Goal: Transaction & Acquisition: Subscribe to service/newsletter

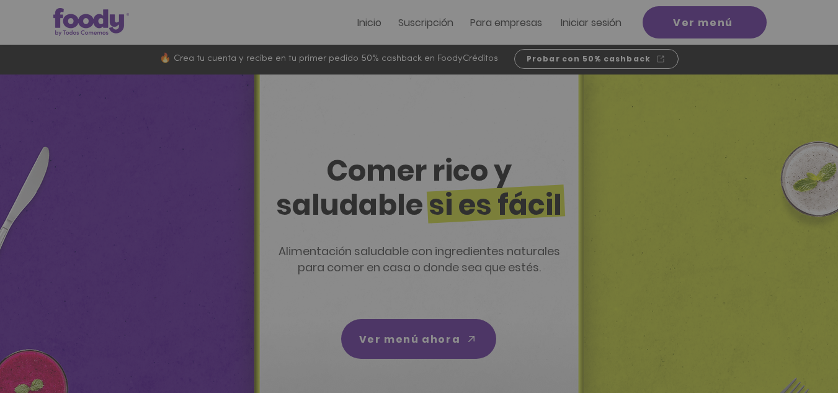
click at [433, 20] on div "Nuevos suscriptores 50% off" at bounding box center [419, 196] width 838 height 393
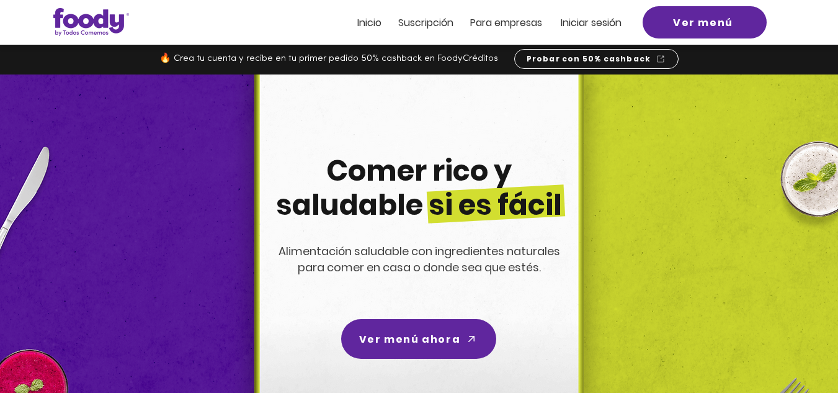
click at [432, 21] on span "Suscripción" at bounding box center [425, 23] width 55 height 14
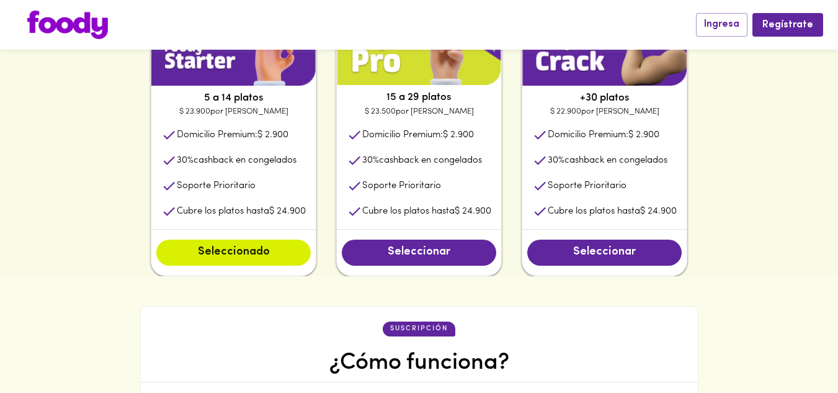
scroll to position [621, 0]
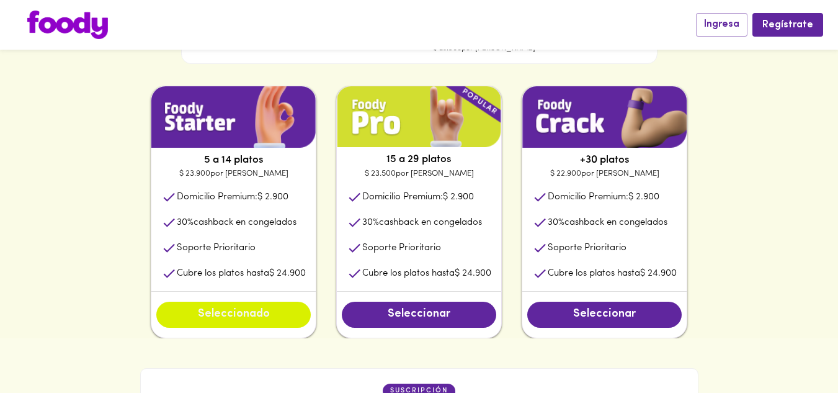
click at [243, 311] on span "Seleccionado" at bounding box center [234, 315] width 130 height 14
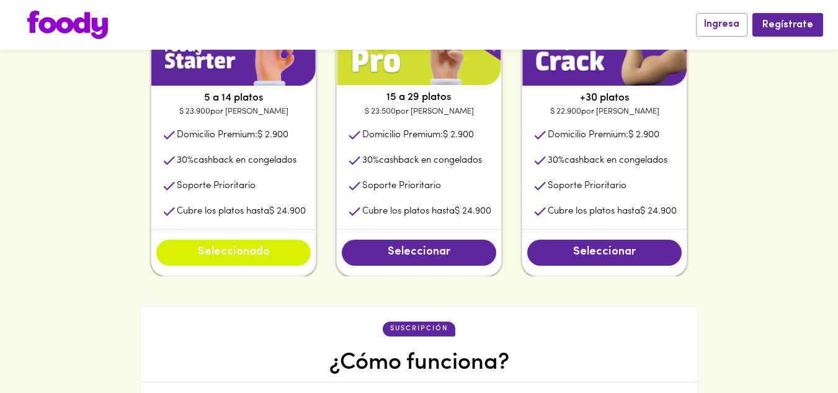
click at [234, 254] on span "Seleccionado" at bounding box center [234, 253] width 130 height 14
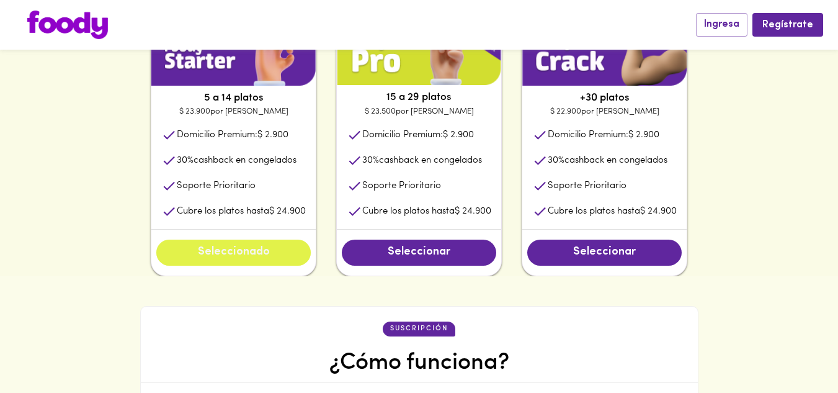
click at [234, 254] on span "Seleccionado" at bounding box center [234, 253] width 130 height 14
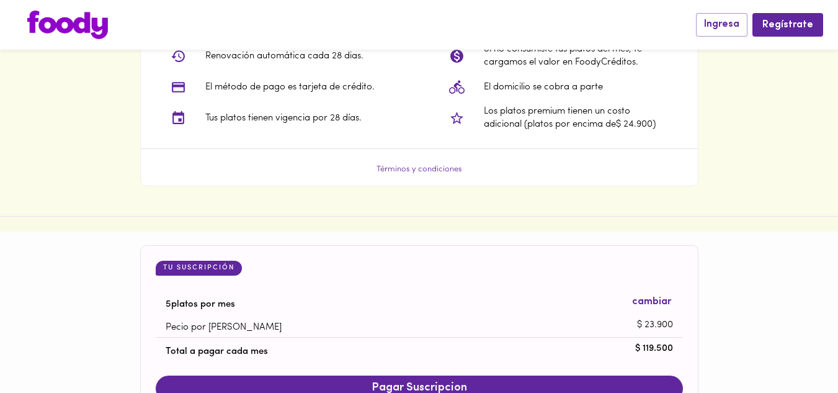
scroll to position [1164, 0]
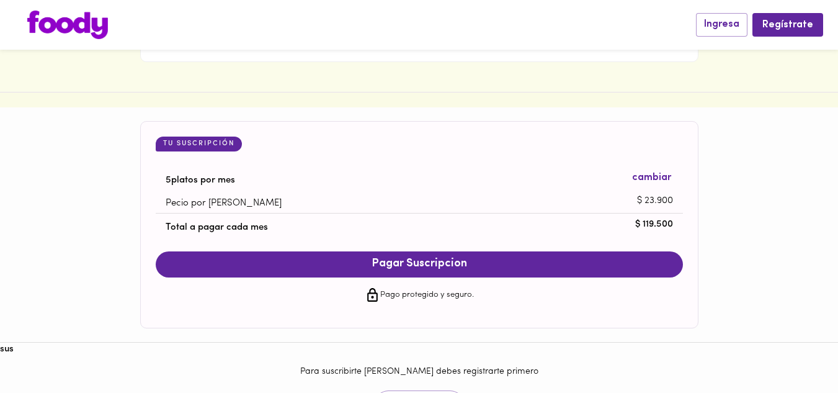
click at [652, 181] on span "cambiar" at bounding box center [651, 178] width 39 height 14
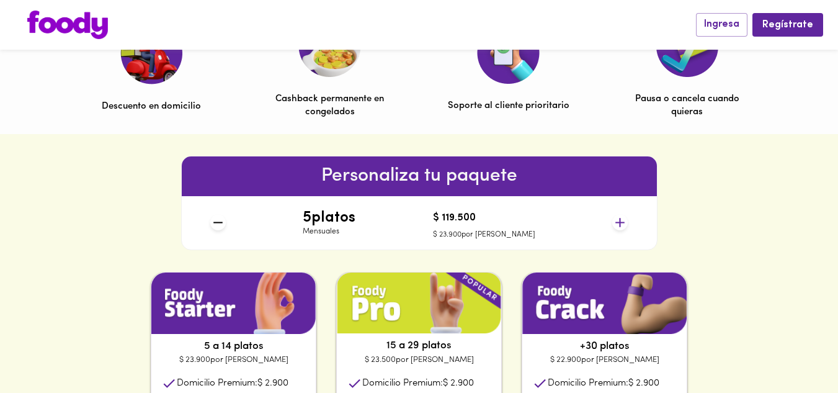
click at [620, 221] on icon at bounding box center [620, 222] width 9 height 9
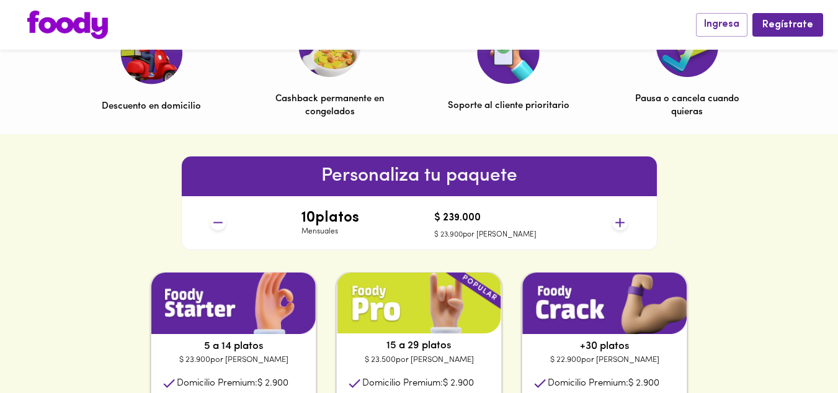
click at [215, 225] on icon at bounding box center [218, 223] width 16 height 16
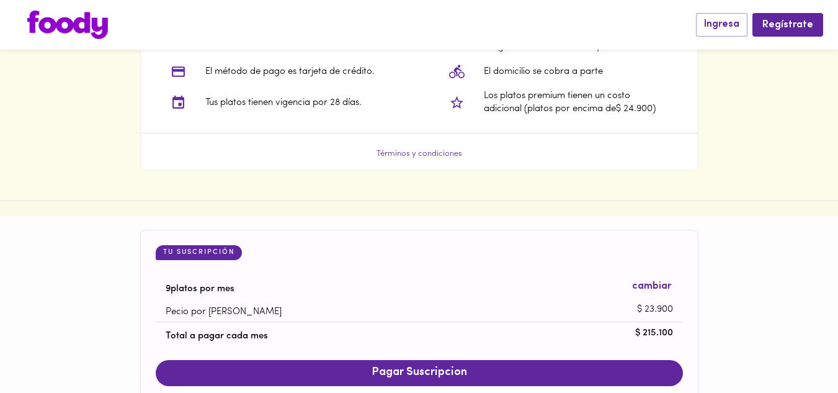
scroll to position [1226, 0]
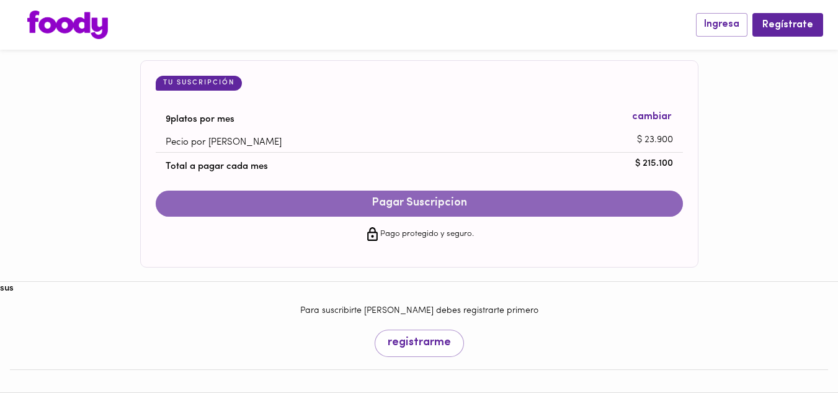
click at [446, 205] on span "Pagar Suscripcion" at bounding box center [419, 204] width 503 height 14
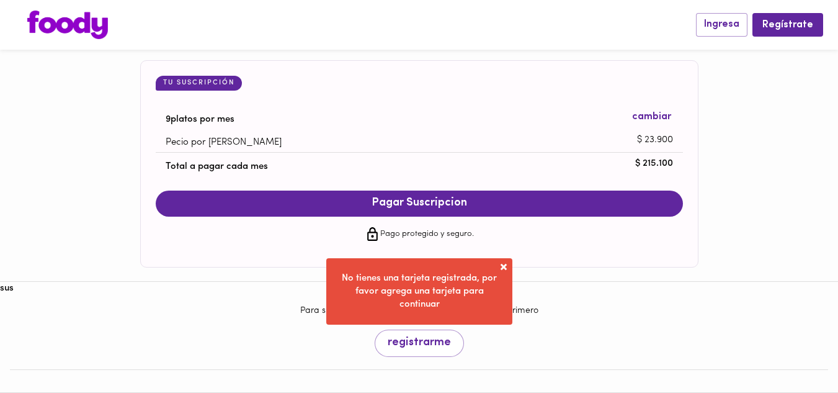
click at [567, 243] on div "Pago protegido y seguro." at bounding box center [419, 234] width 527 height 35
click at [508, 265] on div "Tu Suscripción 9 platos por mes cambiar Pecio por plato $ 23.900 Total a pagar …" at bounding box center [419, 163] width 558 height 207
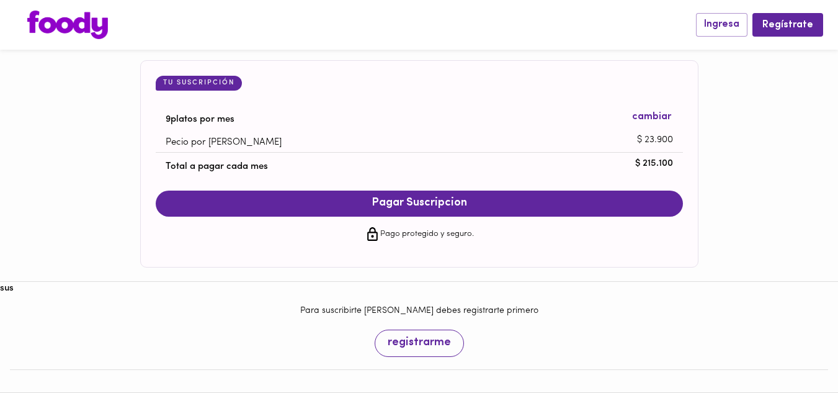
click at [426, 343] on span "registrarme" at bounding box center [419, 343] width 63 height 14
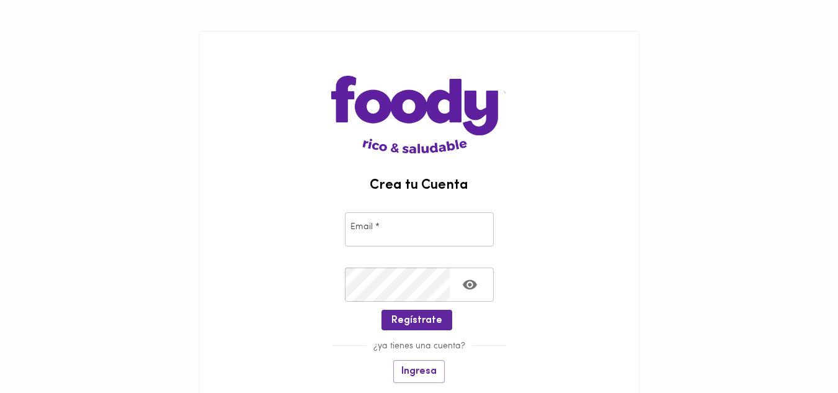
type input "tatianasilvabarrera@gmail.com"
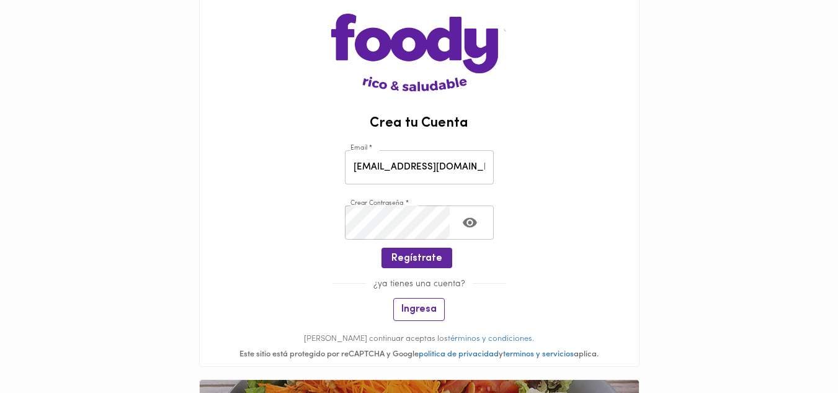
click at [424, 309] on span "Ingresa" at bounding box center [418, 309] width 35 height 12
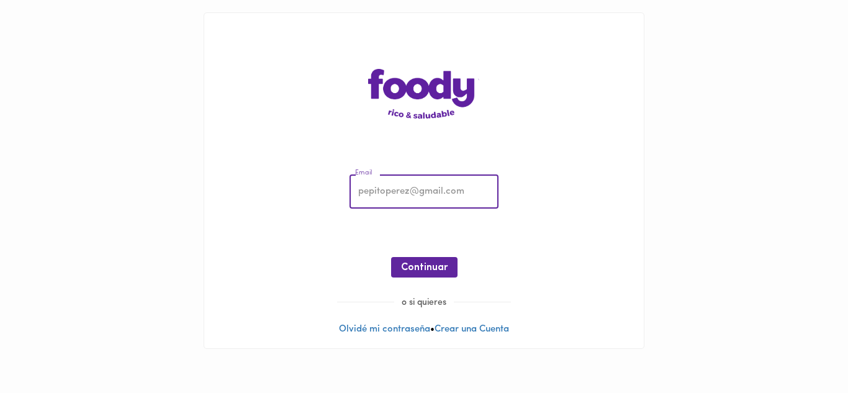
click at [398, 195] on input "email" at bounding box center [423, 192] width 149 height 34
type input "tatianasilvabarrera@gmail.com"
click at [431, 264] on span "Continuar" at bounding box center [424, 268] width 47 height 12
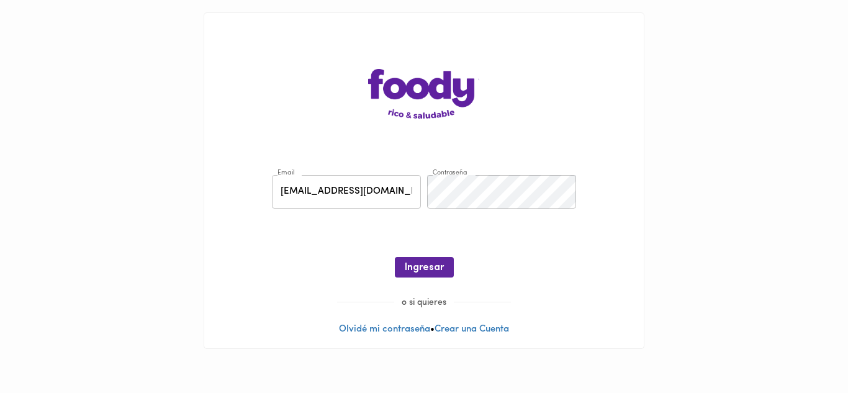
click at [431, 264] on span "Ingresar" at bounding box center [424, 268] width 39 height 12
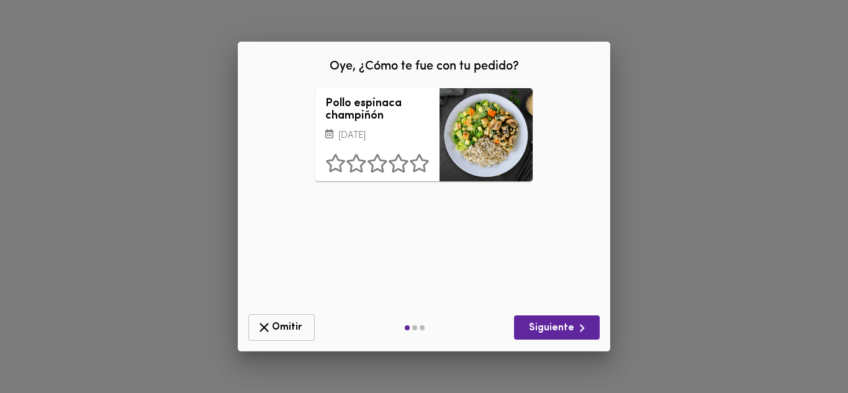
click at [257, 323] on icon "button" at bounding box center [264, 328] width 16 height 16
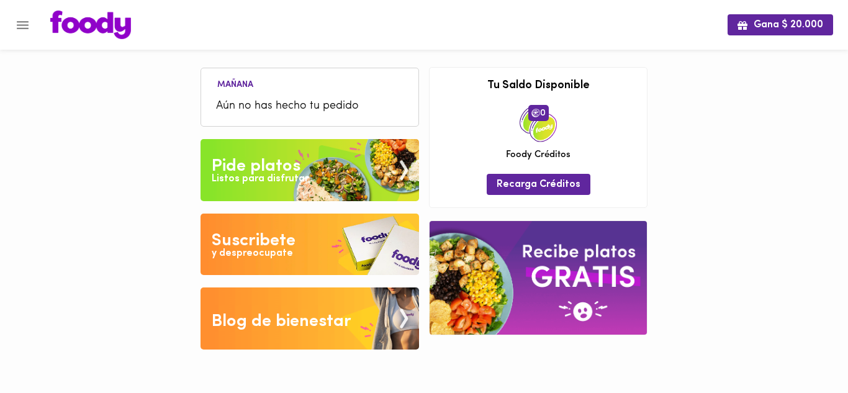
click at [266, 241] on div "Suscribete" at bounding box center [254, 240] width 84 height 25
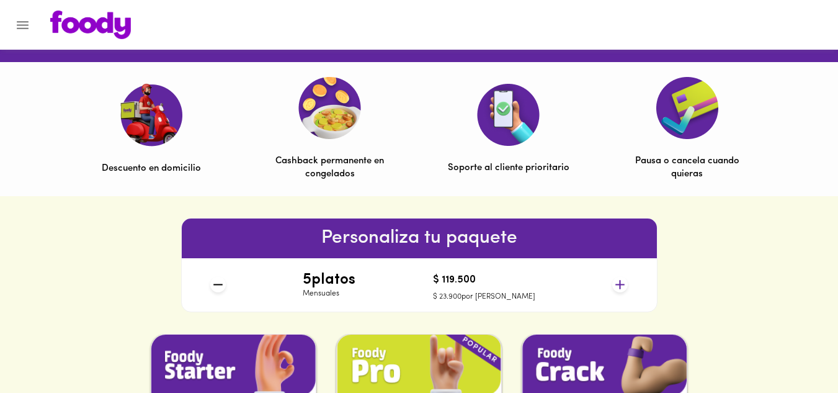
scroll to position [434, 0]
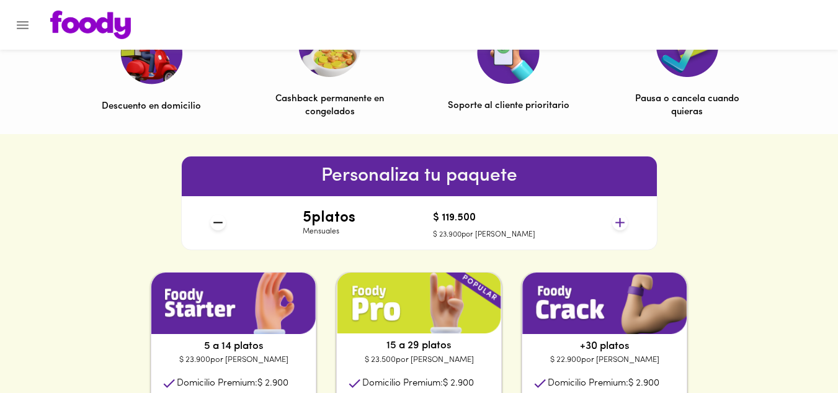
click at [621, 225] on icon at bounding box center [620, 223] width 16 height 16
click at [621, 225] on icon at bounding box center [620, 222] width 9 height 9
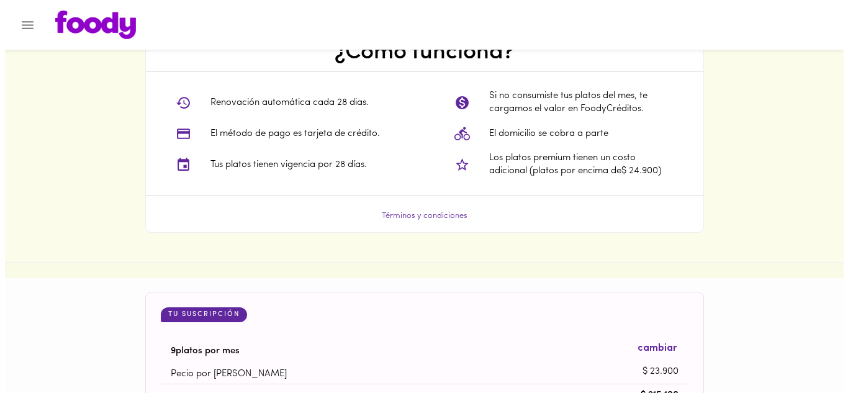
scroll to position [1245, 0]
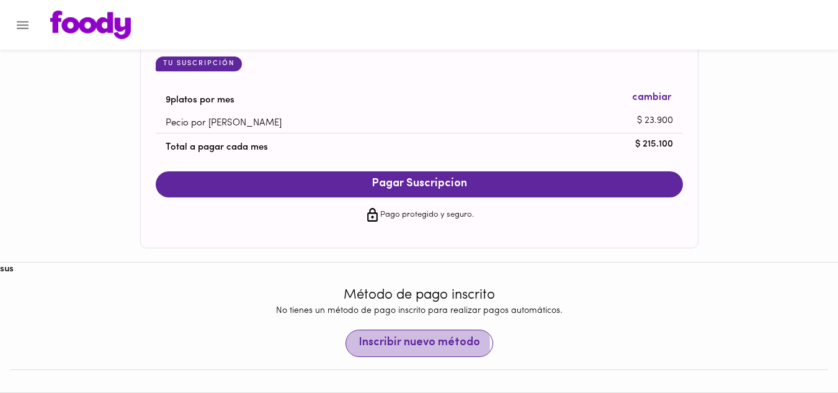
click at [415, 344] on span "Inscribir nuevo método" at bounding box center [420, 343] width 122 height 14
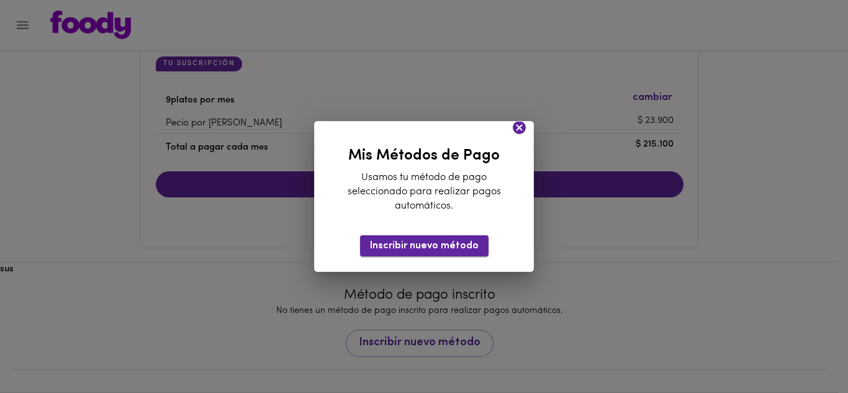
click at [435, 248] on span "Inscribir nuevo método" at bounding box center [424, 246] width 109 height 12
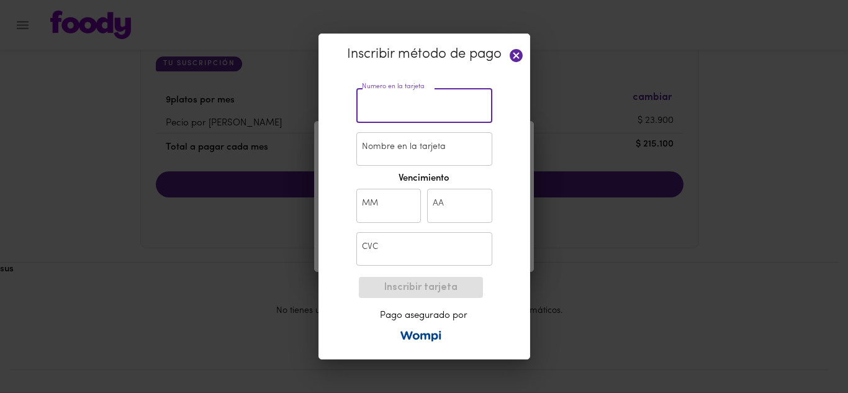
click at [369, 110] on input "text" at bounding box center [424, 106] width 136 height 34
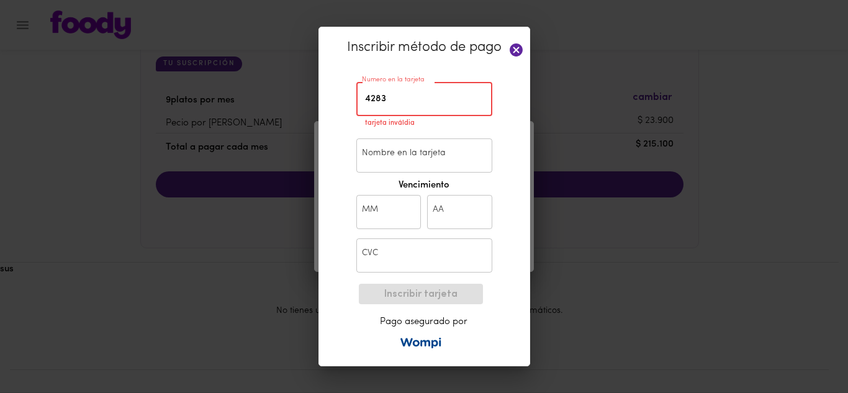
type input "4283"
click at [518, 50] on icon at bounding box center [515, 49] width 13 height 13
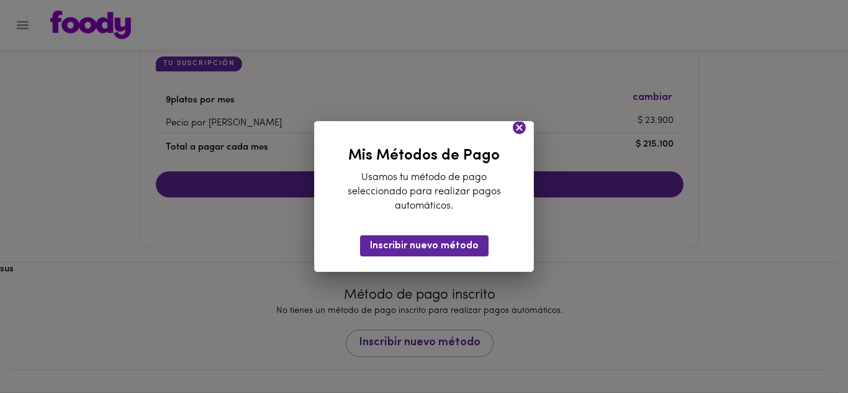
click at [519, 126] on icon at bounding box center [519, 127] width 13 height 13
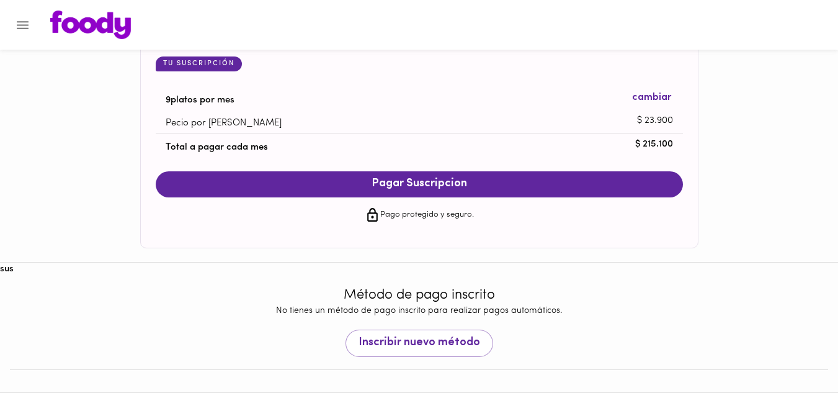
scroll to position [1213, 0]
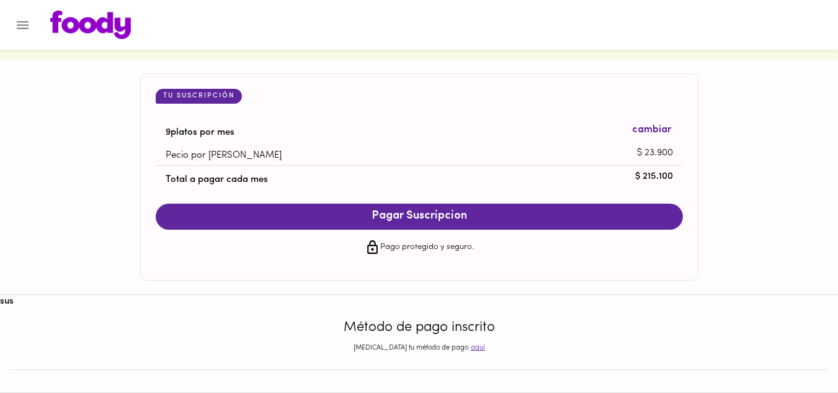
click at [646, 131] on span "cambiar" at bounding box center [651, 130] width 39 height 14
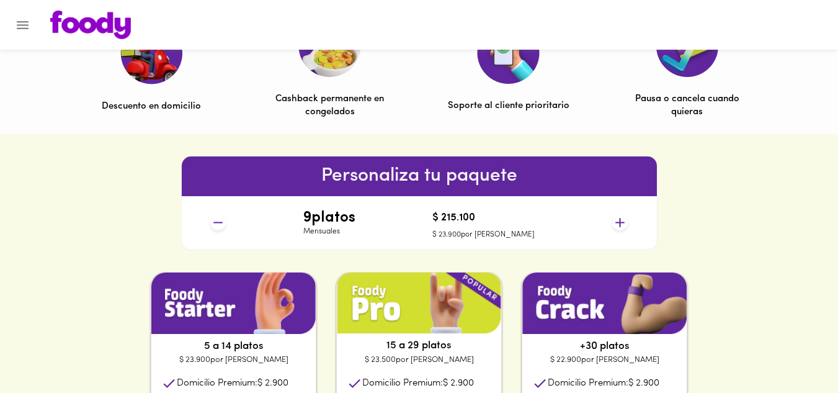
click at [218, 223] on icon at bounding box center [217, 222] width 9 height 1
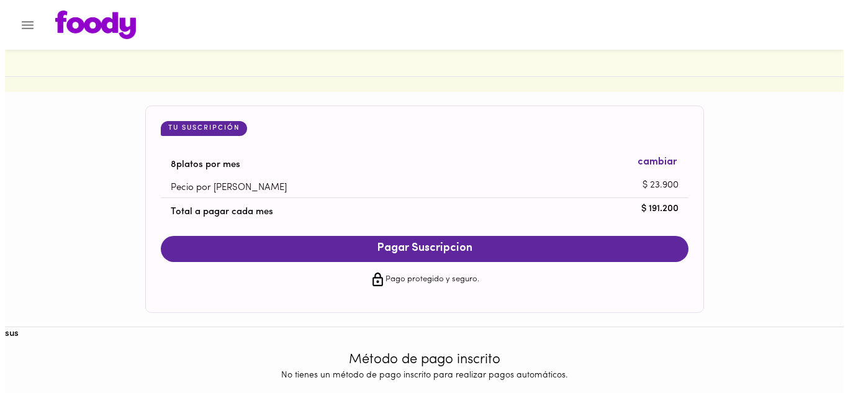
scroll to position [1245, 0]
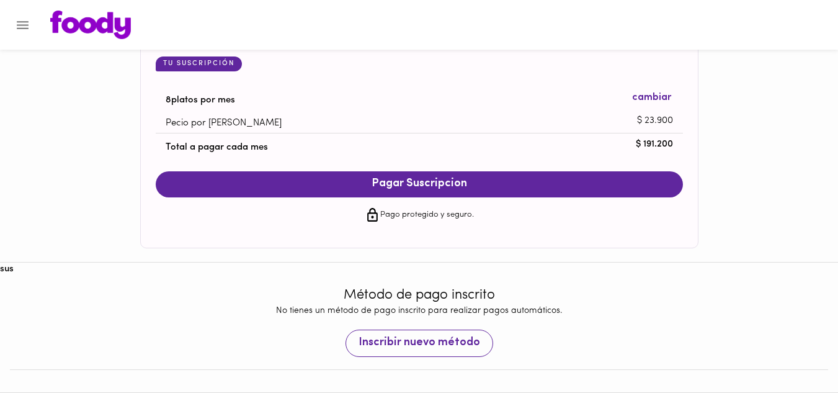
click at [433, 346] on span "Inscribir nuevo método" at bounding box center [420, 343] width 122 height 14
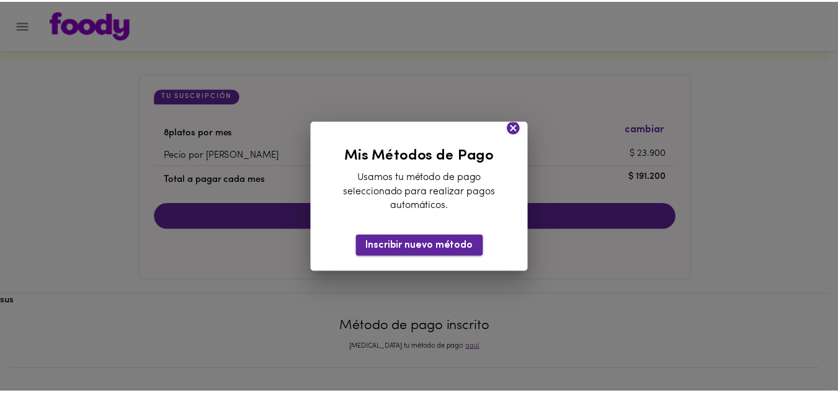
scroll to position [1213, 0]
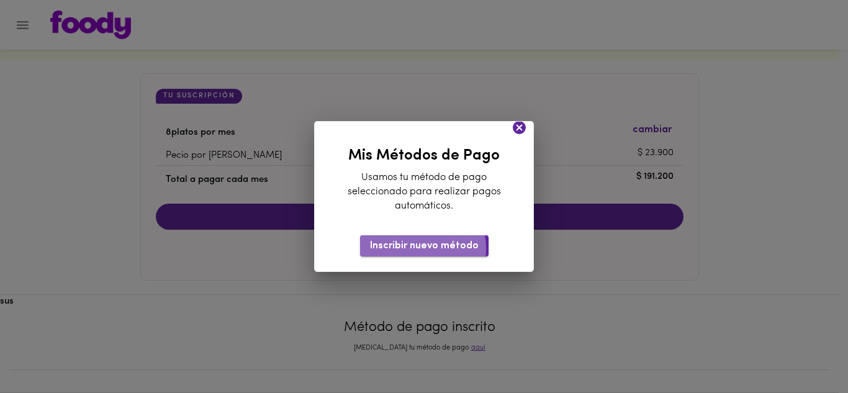
click at [415, 248] on span "Inscribir nuevo método" at bounding box center [424, 246] width 109 height 12
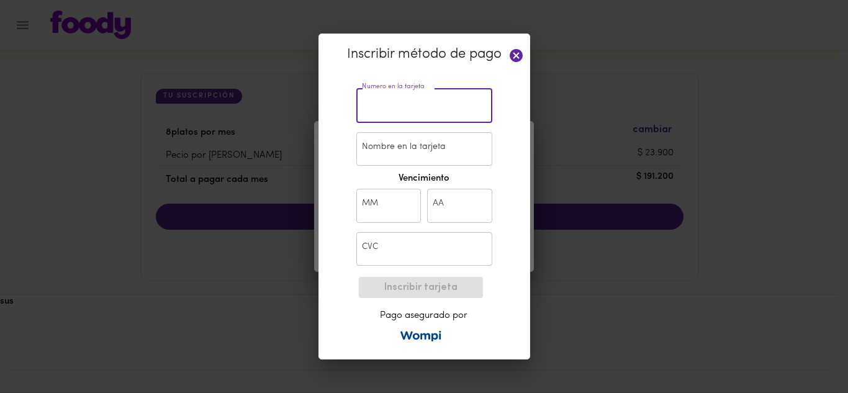
click at [384, 108] on input "text" at bounding box center [424, 106] width 136 height 34
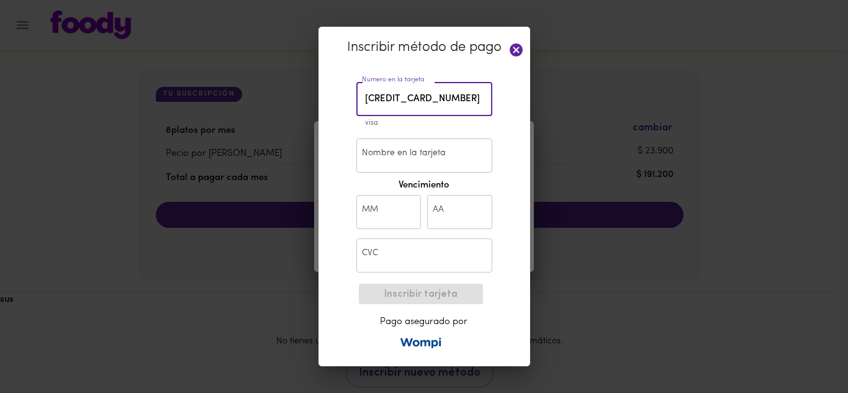
type input "4283 8600 9846 8462"
click at [398, 155] on input "Nombre en la tarjeta" at bounding box center [424, 155] width 136 height 34
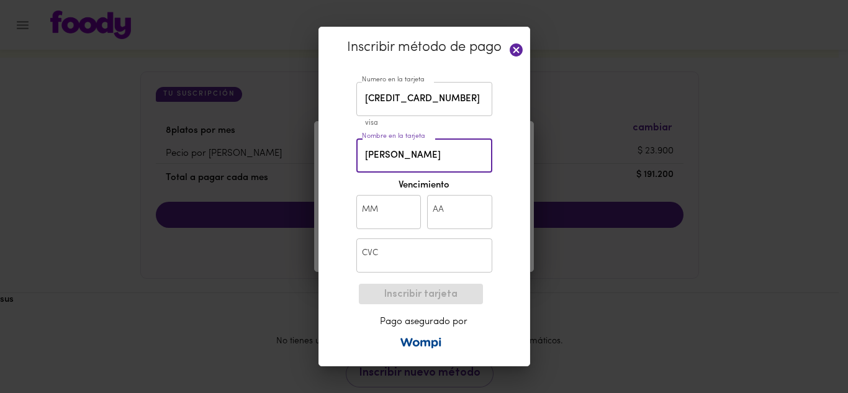
type input "ANDREA T SILVA B"
click at [399, 210] on input "text" at bounding box center [388, 212] width 65 height 34
type input "04"
click at [447, 204] on input "text" at bounding box center [459, 212] width 65 height 34
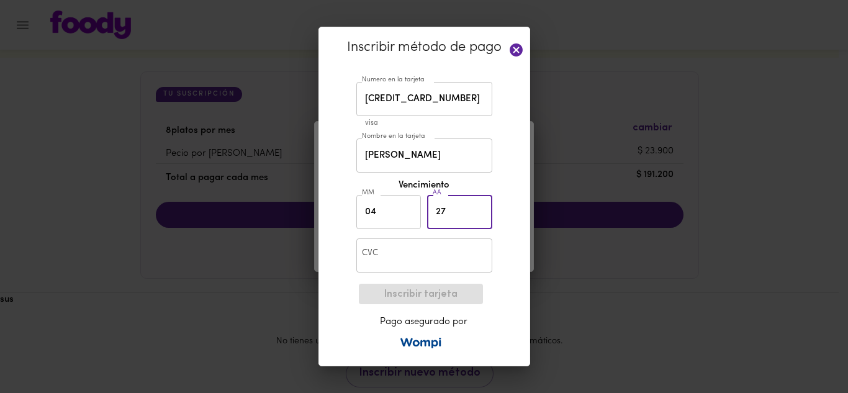
type input "27"
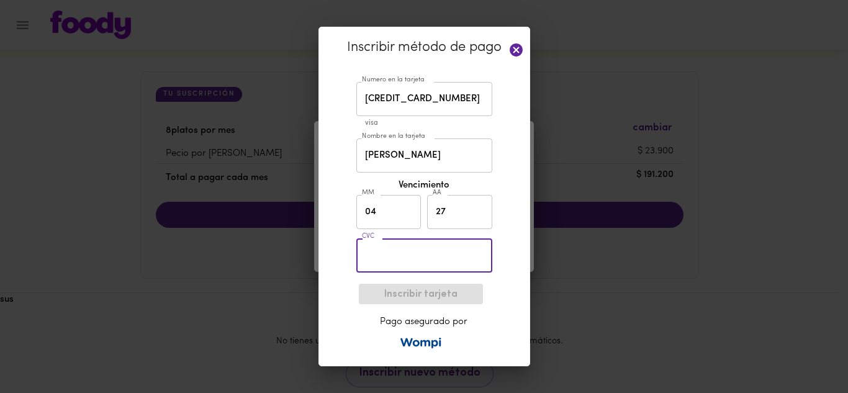
click at [422, 256] on input "text" at bounding box center [424, 255] width 136 height 34
type input "529"
click at [421, 297] on span "Inscribir tarjeta" at bounding box center [421, 295] width 104 height 12
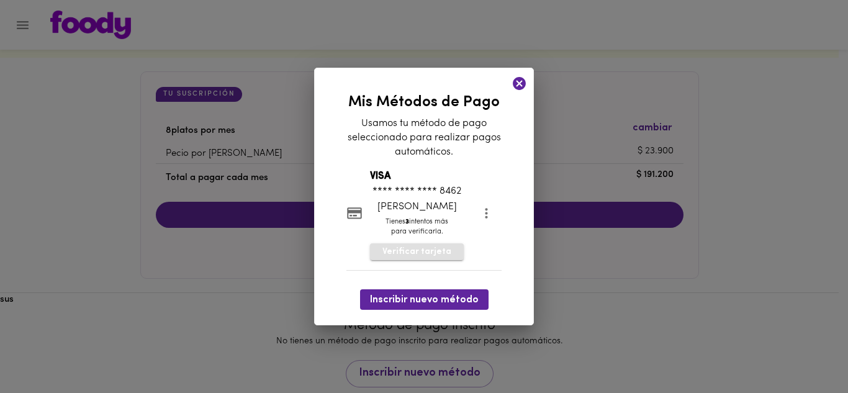
click at [421, 253] on span "Verificar tarjeta" at bounding box center [416, 252] width 69 height 12
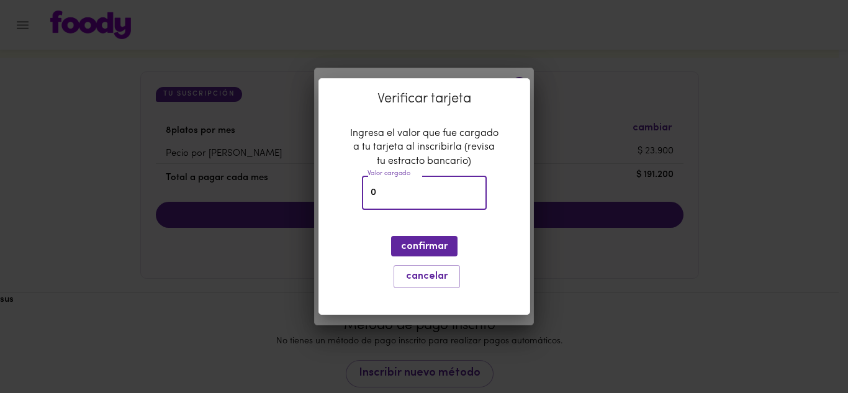
click at [393, 194] on input "0" at bounding box center [424, 193] width 125 height 34
type input "2742"
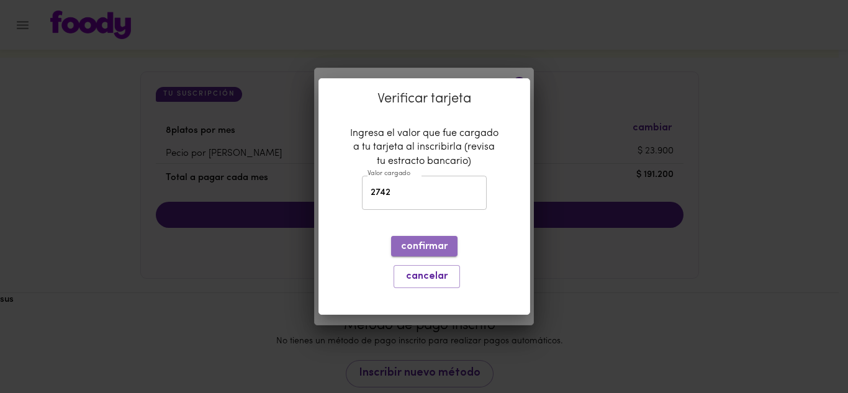
click at [426, 241] on span "confirmar" at bounding box center [424, 247] width 47 height 12
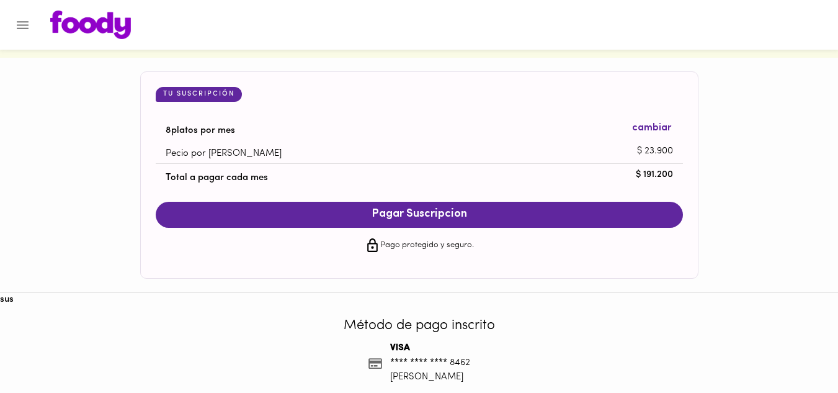
scroll to position [1270, 0]
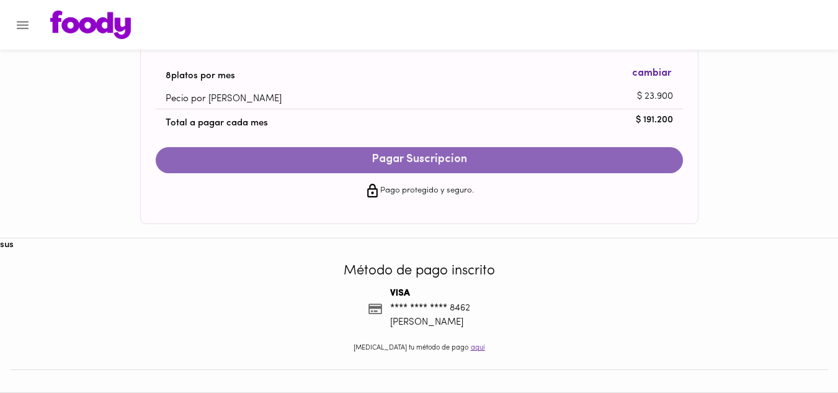
click at [437, 156] on span "Pagar Suscripcion" at bounding box center [419, 160] width 503 height 14
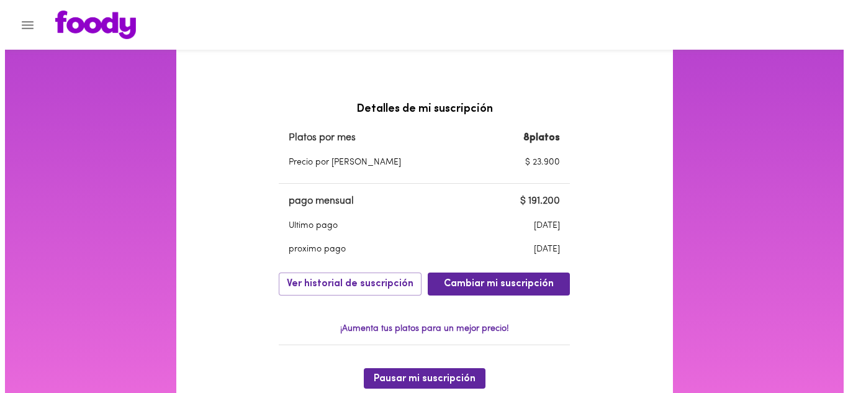
scroll to position [186, 0]
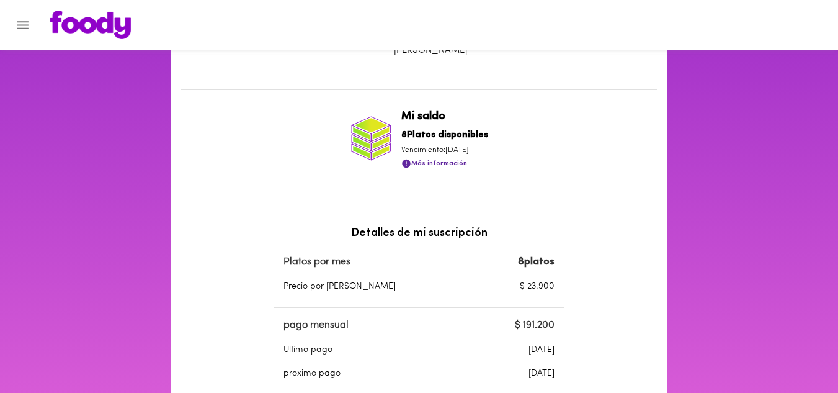
click at [27, 22] on icon "Menu" at bounding box center [23, 25] width 16 height 16
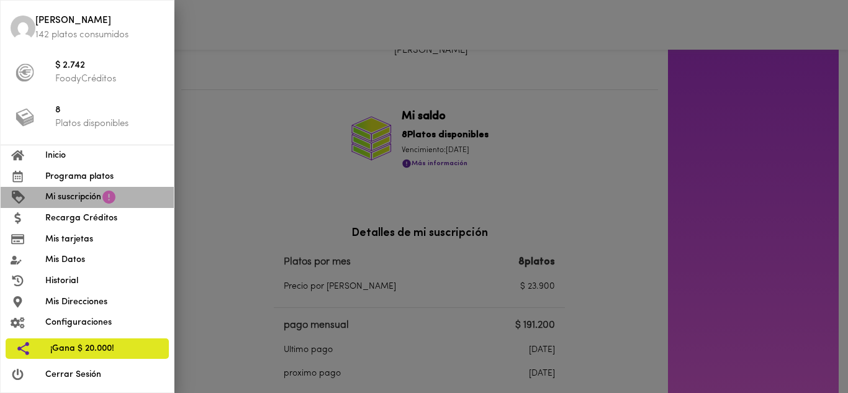
click at [62, 194] on span "Mi suscripción" at bounding box center [73, 197] width 56 height 13
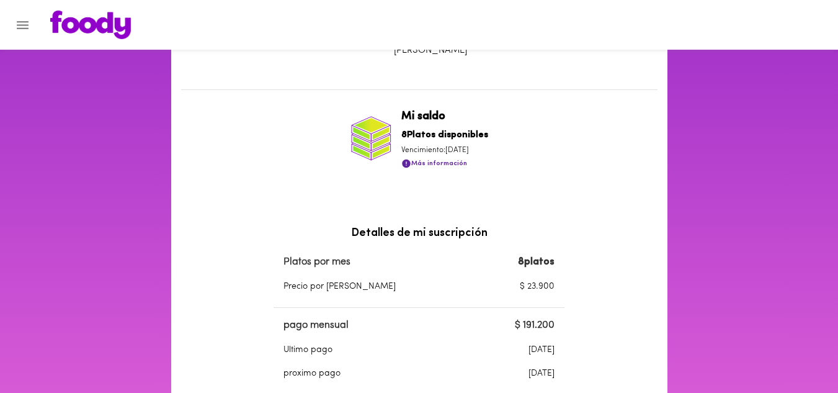
click at [24, 31] on icon "Menu" at bounding box center [23, 25] width 16 height 16
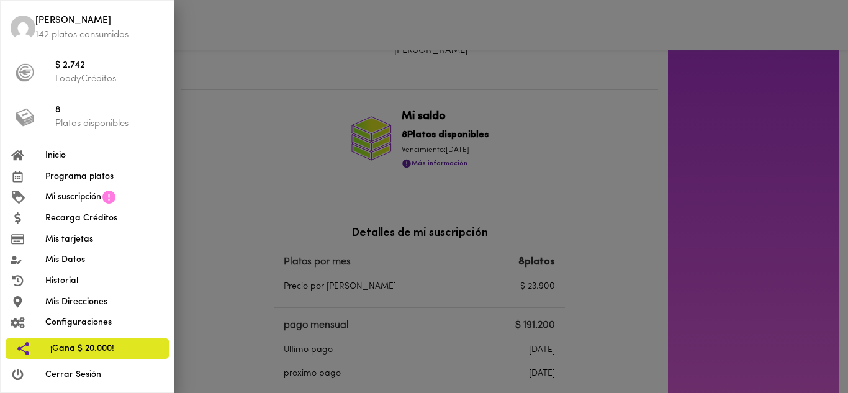
click at [65, 176] on span "Programa platos" at bounding box center [104, 176] width 119 height 13
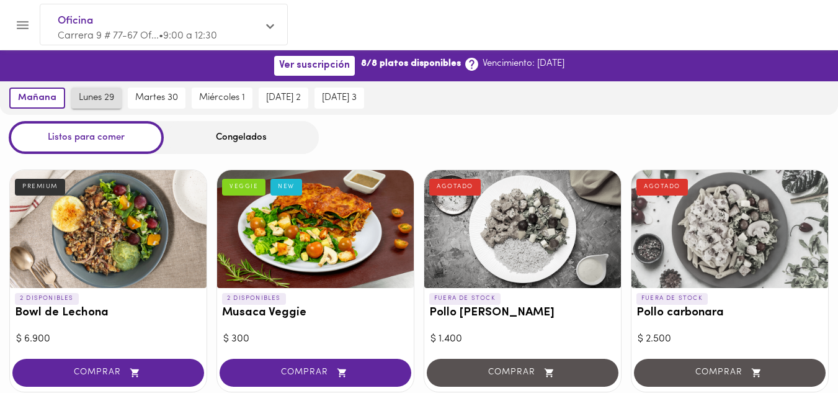
click at [84, 97] on span "lunes 29" at bounding box center [96, 97] width 35 height 11
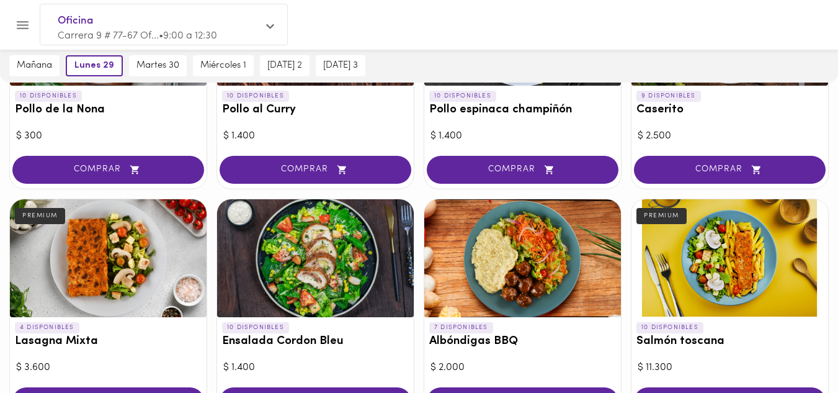
scroll to position [248, 0]
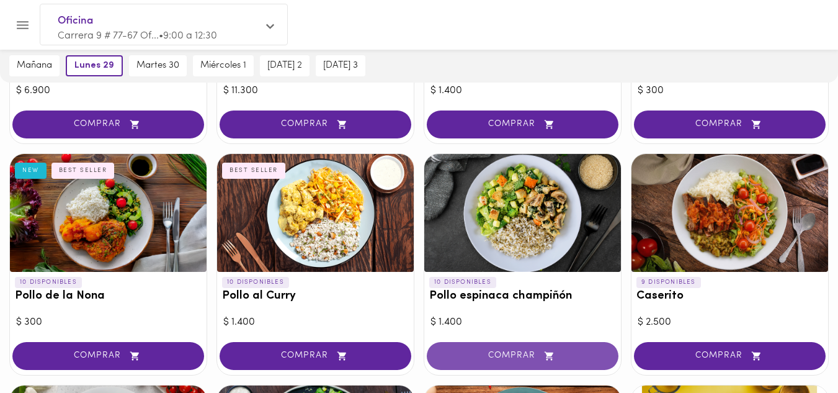
click at [519, 355] on span "COMPRAR" at bounding box center [522, 356] width 161 height 11
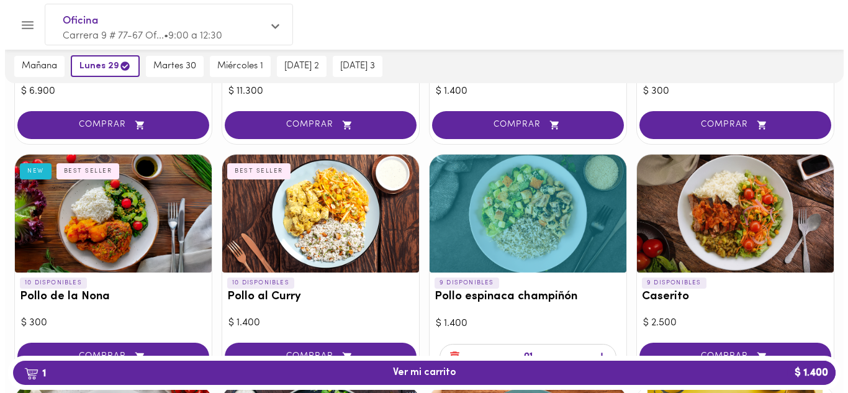
scroll to position [249, 0]
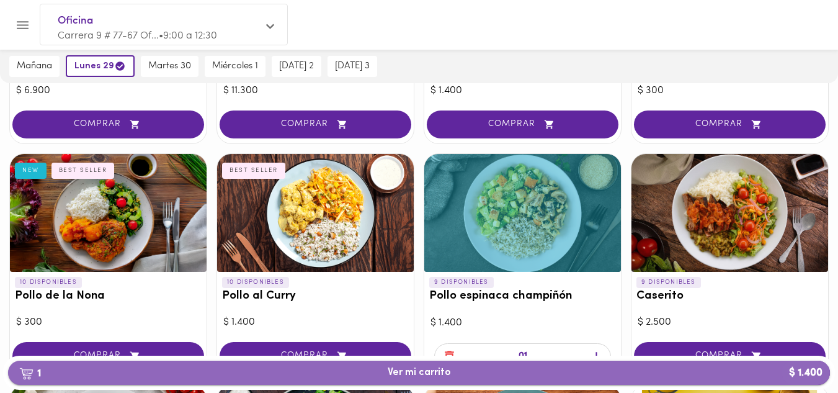
click at [452, 375] on span "1 Ver mi carrito $ 1.400" at bounding box center [419, 373] width 802 height 12
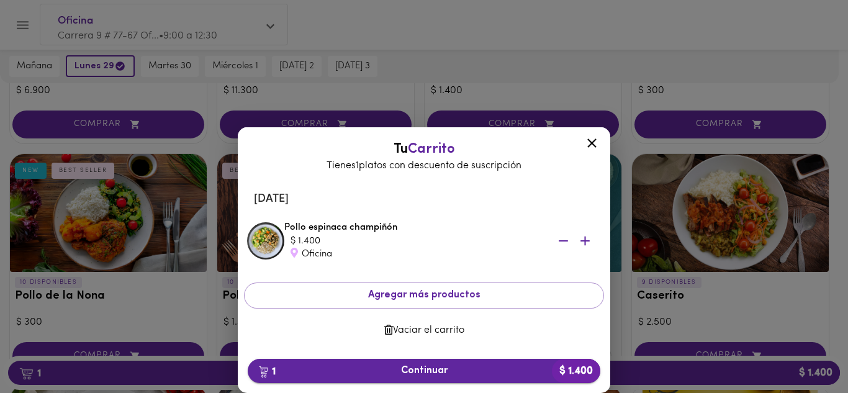
click at [433, 366] on span "1 Continuar $ 1.400" at bounding box center [424, 371] width 333 height 12
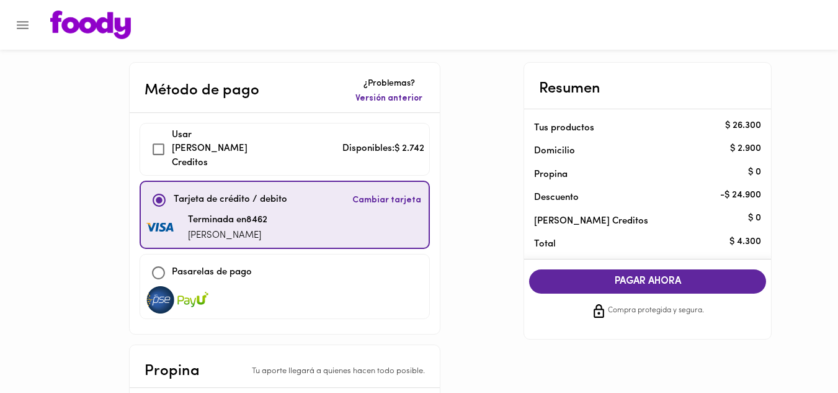
checkbox input "true"
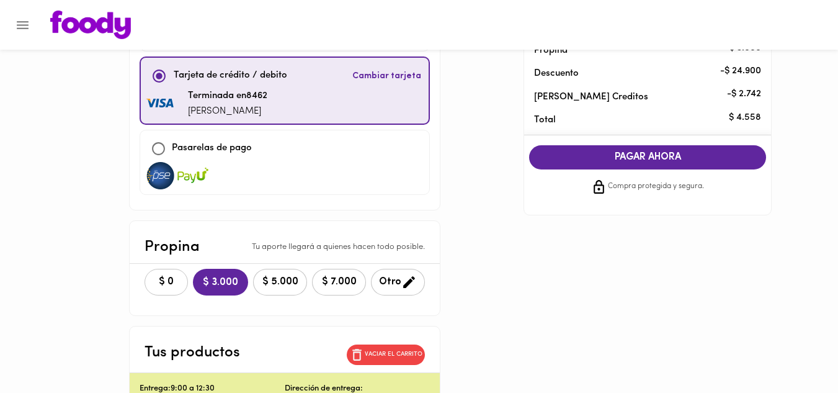
click at [166, 276] on span "$ 0" at bounding box center [166, 282] width 27 height 12
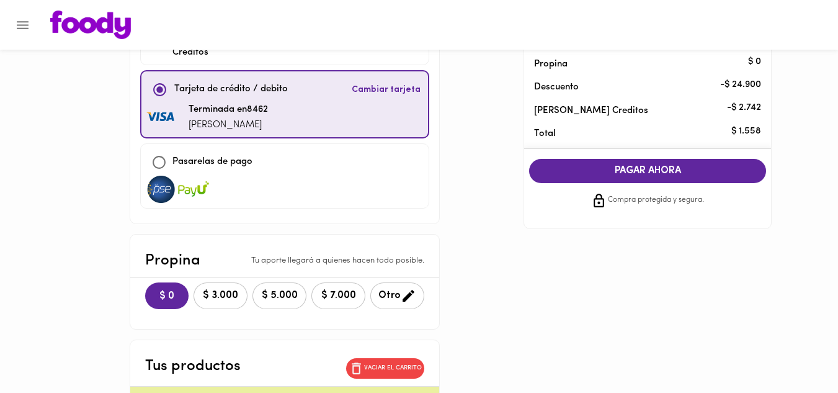
scroll to position [0, 0]
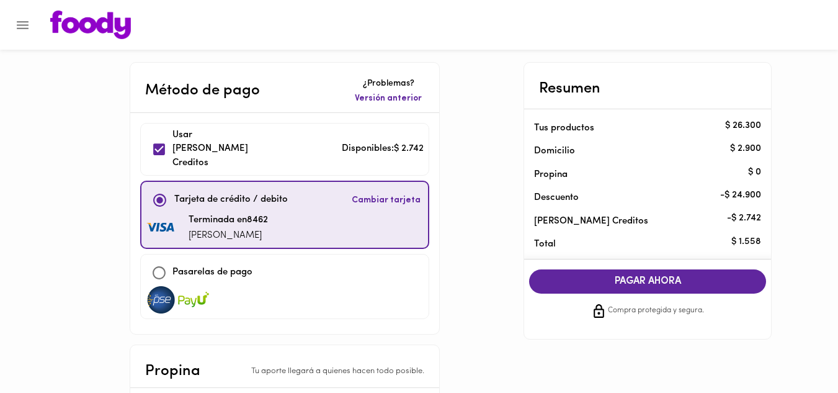
click at [664, 286] on span "PAGAR AHORA" at bounding box center [648, 282] width 212 height 12
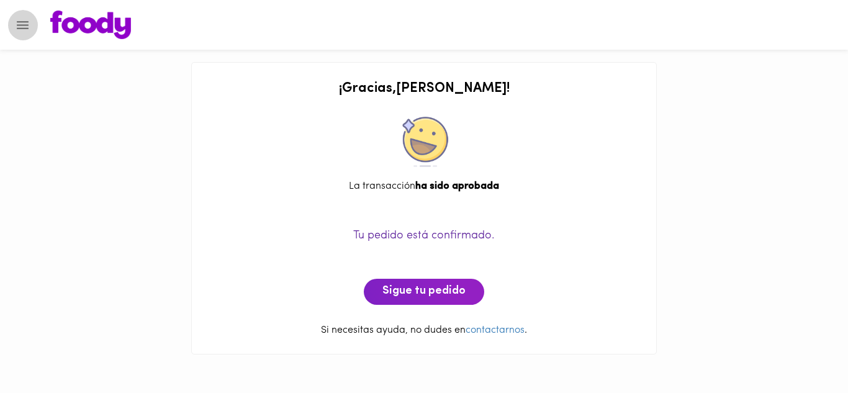
click at [23, 30] on icon "Menu" at bounding box center [23, 25] width 16 height 16
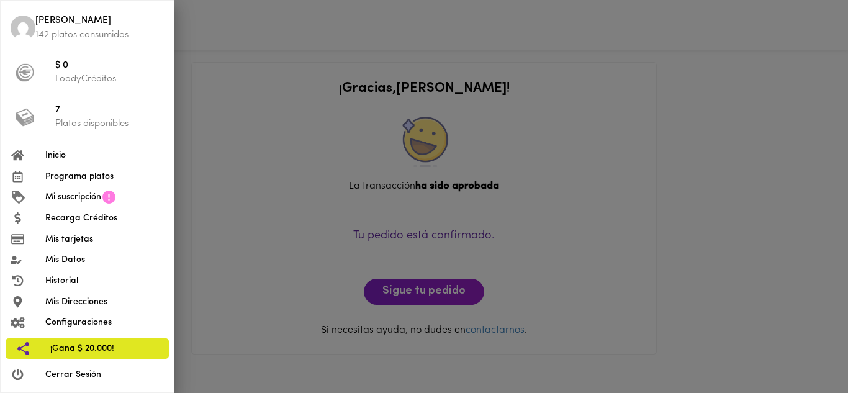
click at [65, 197] on span "Mi suscripción" at bounding box center [73, 197] width 56 height 13
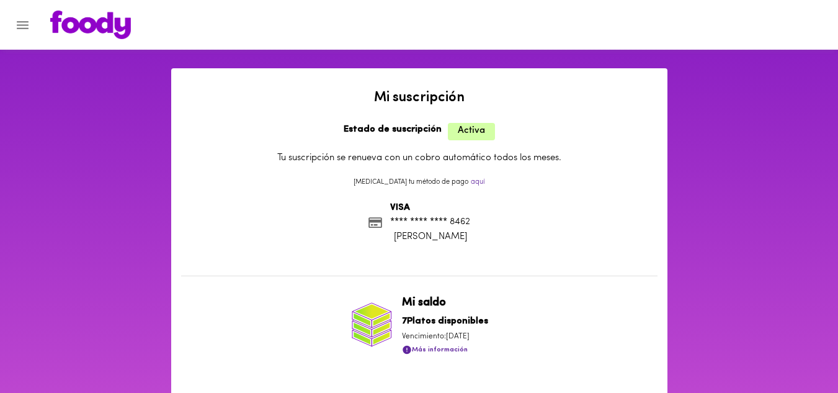
click at [26, 21] on icon "Menu" at bounding box center [23, 25] width 12 height 8
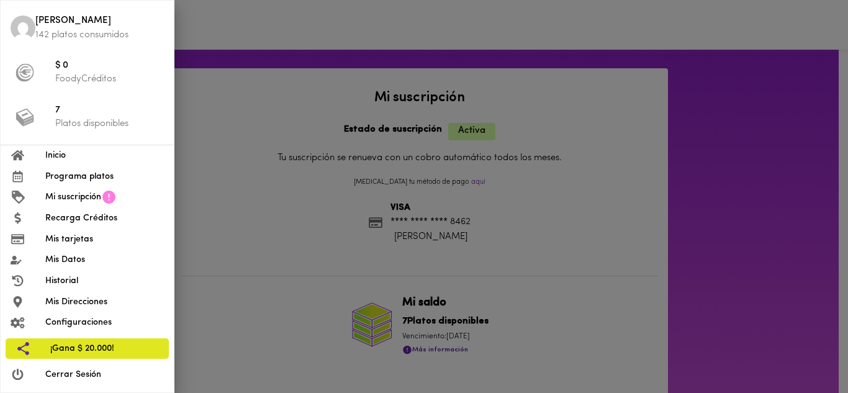
click at [74, 172] on span "Programa platos" at bounding box center [104, 176] width 119 height 13
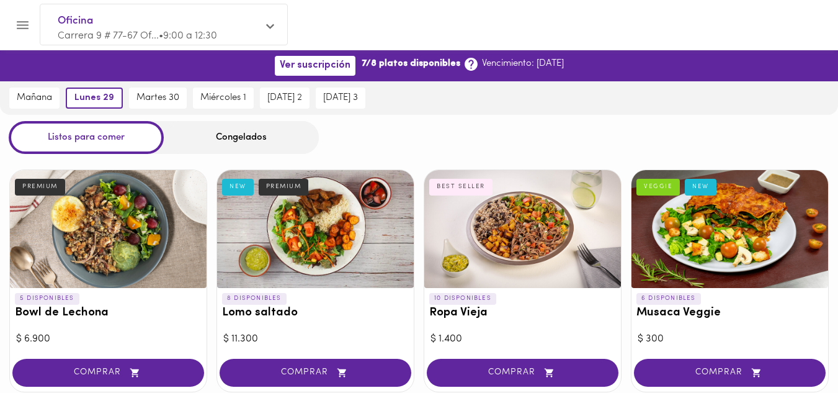
click at [26, 26] on icon "Menu" at bounding box center [23, 25] width 16 height 16
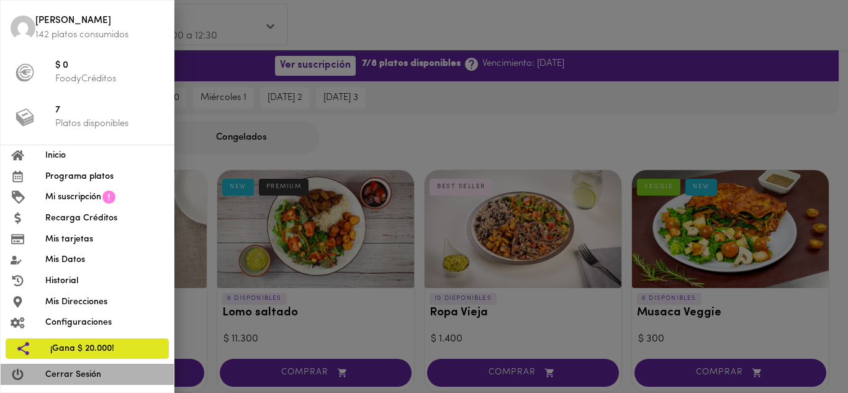
click at [95, 374] on span "Cerrar Sesión" at bounding box center [104, 374] width 119 height 13
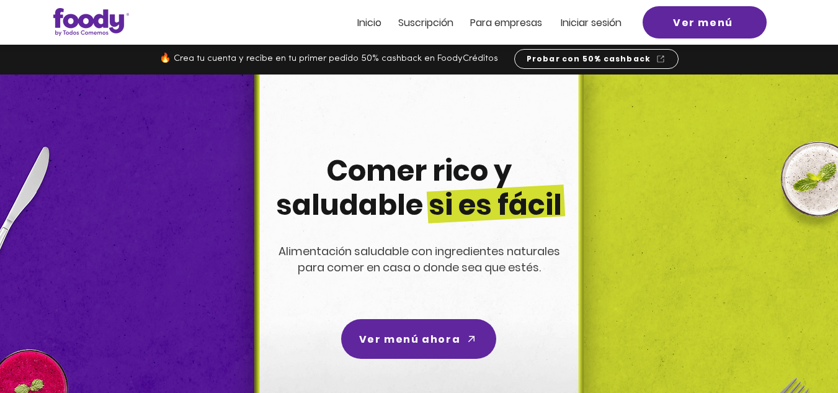
click at [597, 19] on span "Iniciar sesión" at bounding box center [591, 23] width 61 height 14
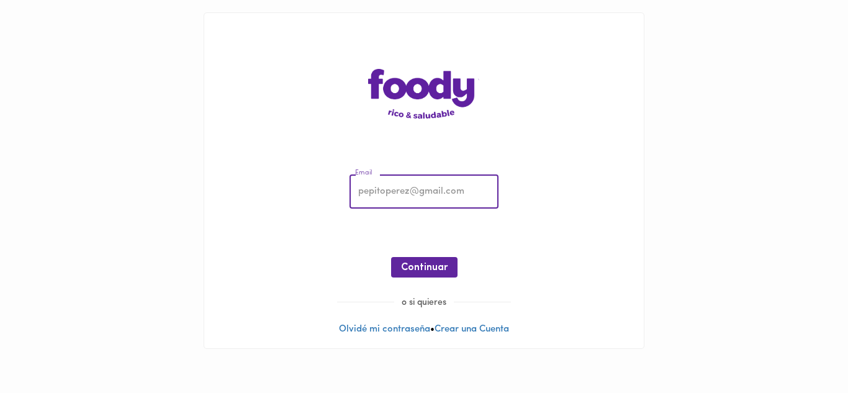
click at [376, 191] on input "email" at bounding box center [423, 192] width 149 height 34
type input "tatianasilvabarrera@gmail.com"
click at [421, 266] on span "Continuar" at bounding box center [424, 268] width 47 height 12
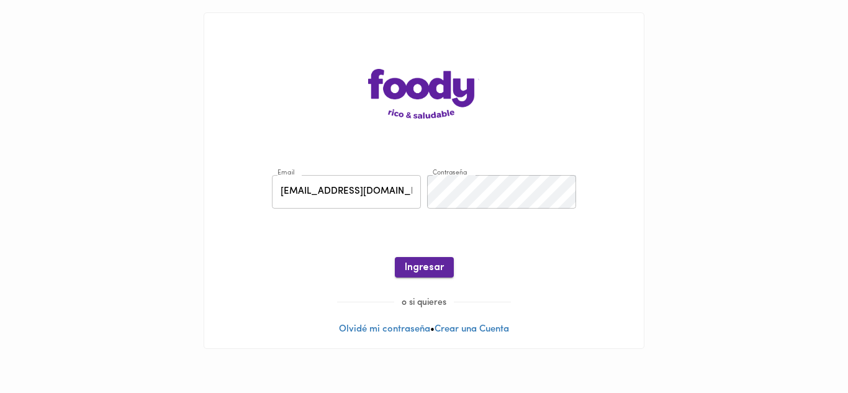
click at [423, 266] on span "Ingresar" at bounding box center [424, 268] width 39 height 12
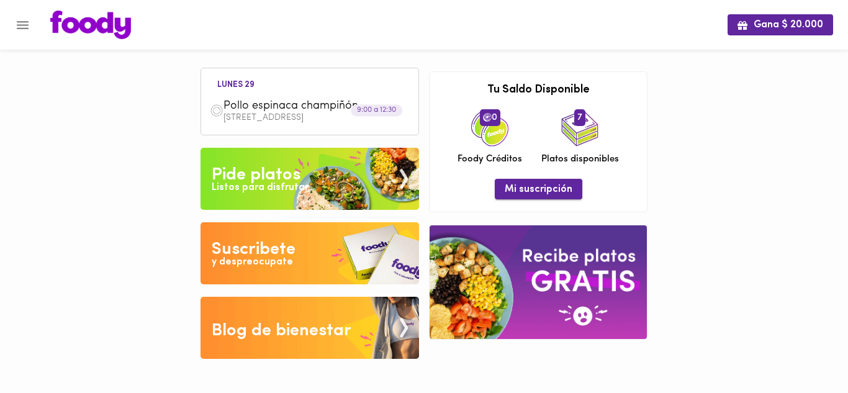
click at [531, 192] on span "Mi suscripción" at bounding box center [539, 190] width 68 height 12
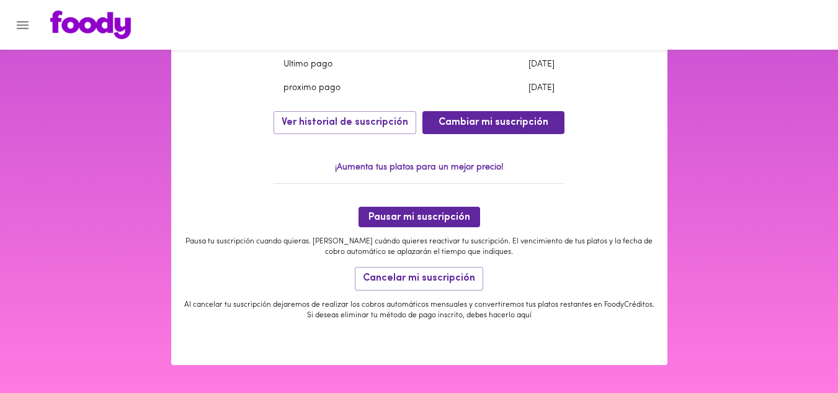
scroll to position [226, 0]
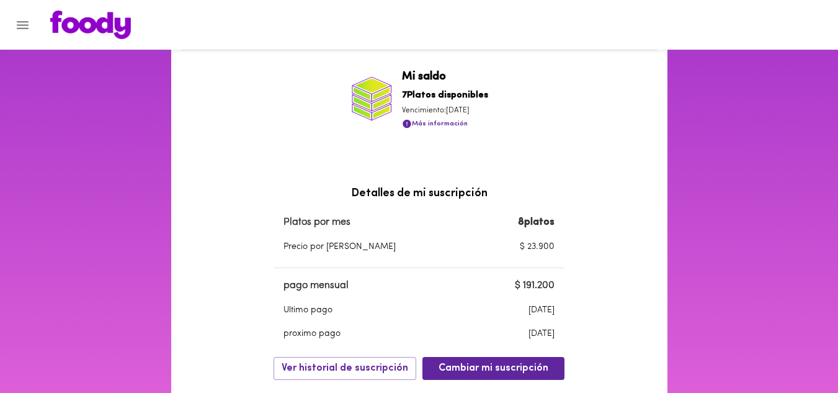
click at [22, 30] on icon "Menu" at bounding box center [23, 25] width 16 height 16
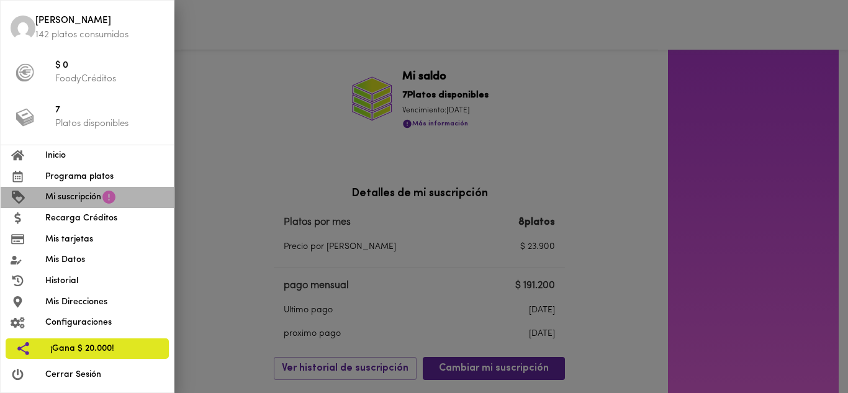
click at [73, 192] on span "Mi suscripción" at bounding box center [73, 197] width 56 height 13
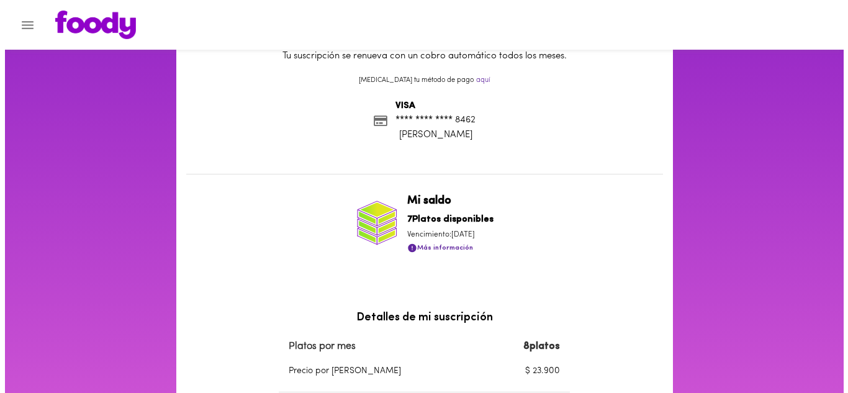
scroll to position [164, 0]
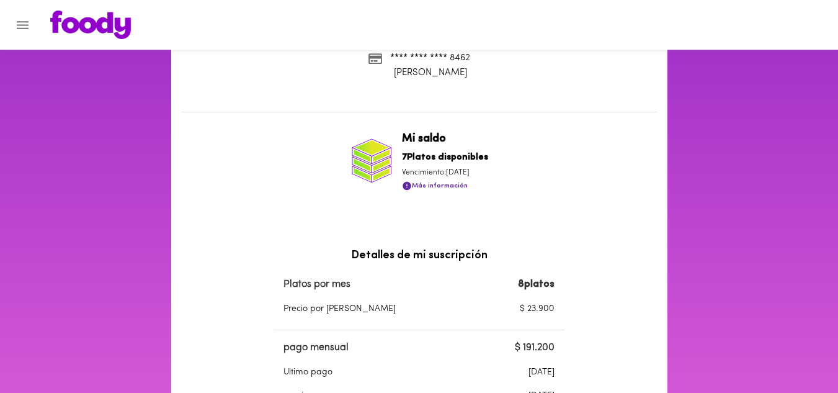
click at [16, 20] on icon "Menu" at bounding box center [23, 25] width 16 height 16
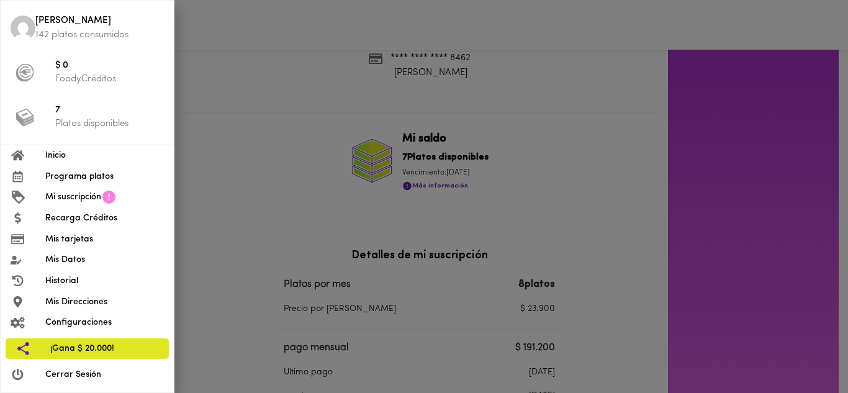
click at [63, 377] on span "Cerrar Sesión" at bounding box center [104, 374] width 119 height 13
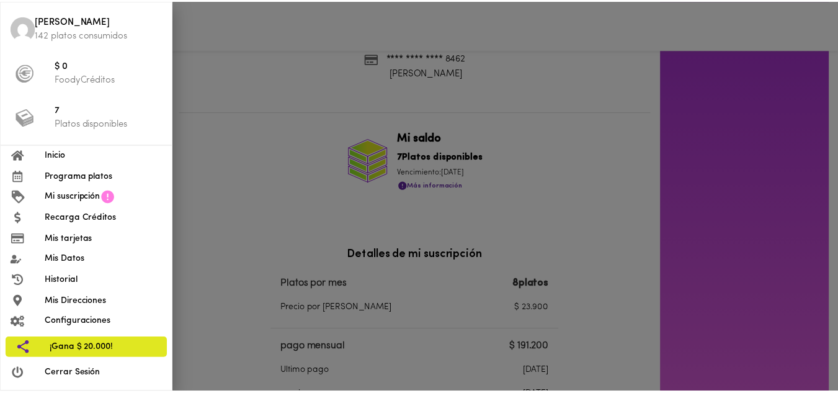
scroll to position [0, 0]
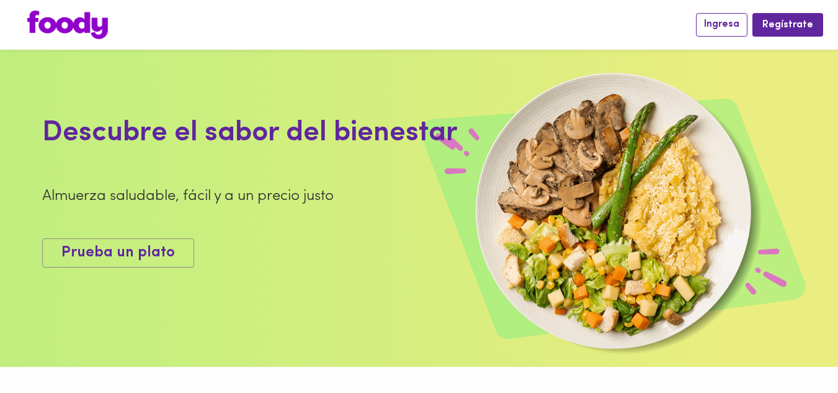
click at [726, 27] on span "Ingresa" at bounding box center [721, 25] width 35 height 12
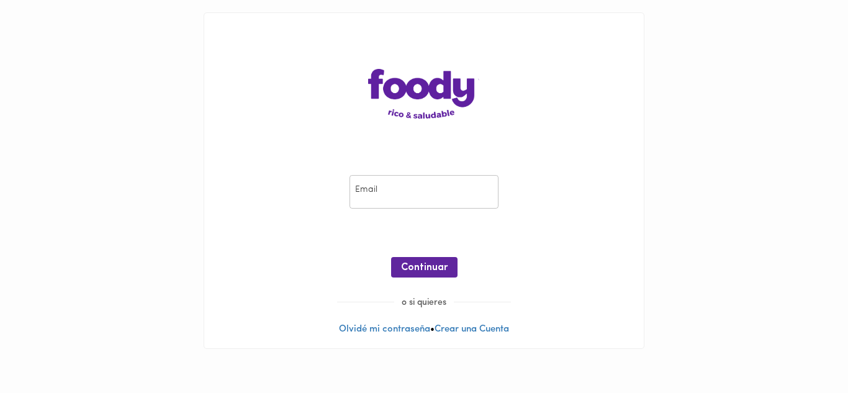
click at [403, 192] on input "email" at bounding box center [423, 192] width 149 height 34
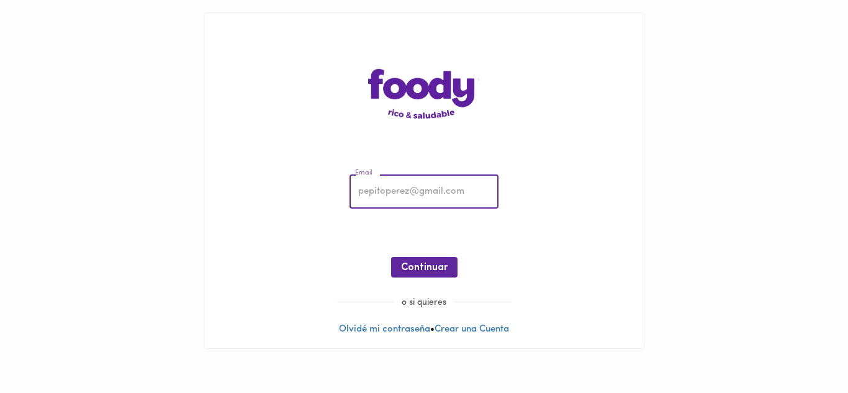
type input "tatianasilvabarrera@gmail.com"
click at [420, 270] on span "Continuar" at bounding box center [424, 268] width 47 height 12
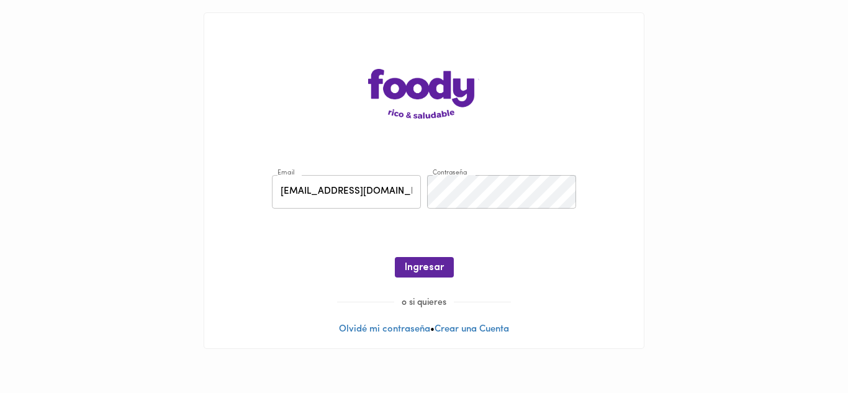
click at [420, 270] on span "Ingresar" at bounding box center [424, 268] width 39 height 12
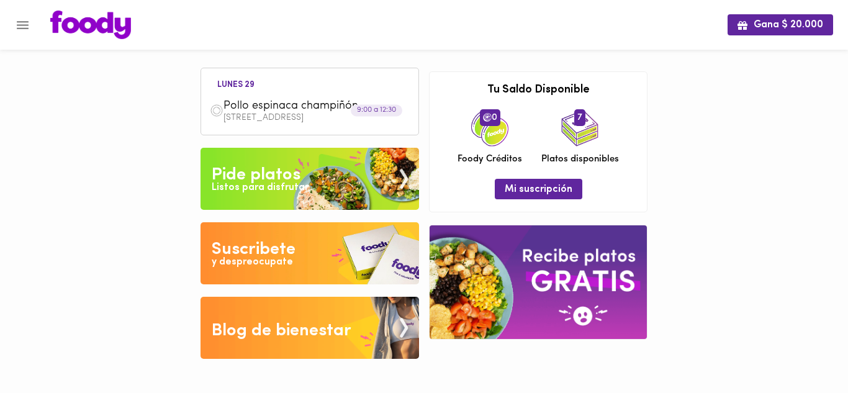
click at [254, 250] on div "Suscribete" at bounding box center [254, 249] width 84 height 25
click at [235, 249] on div "Suscribete" at bounding box center [254, 249] width 84 height 25
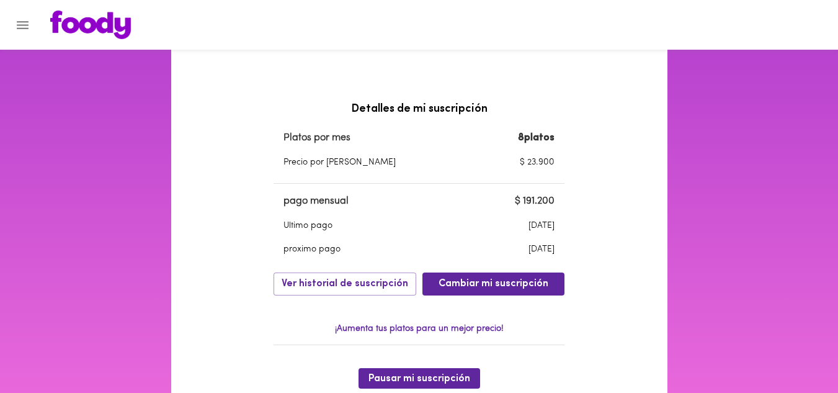
scroll to position [474, 0]
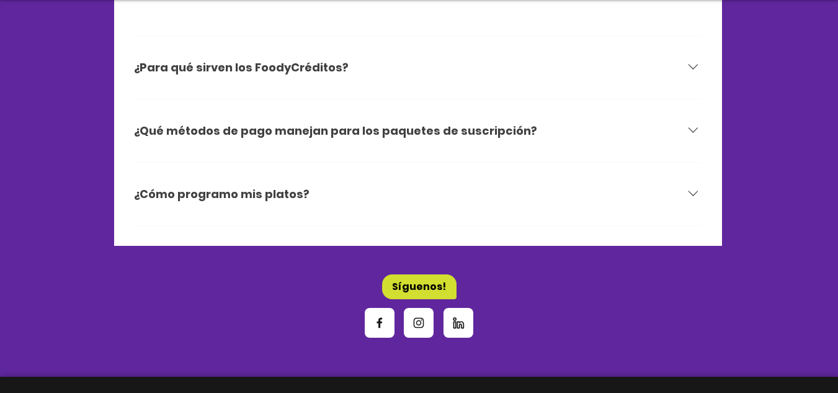
scroll to position [3971, 0]
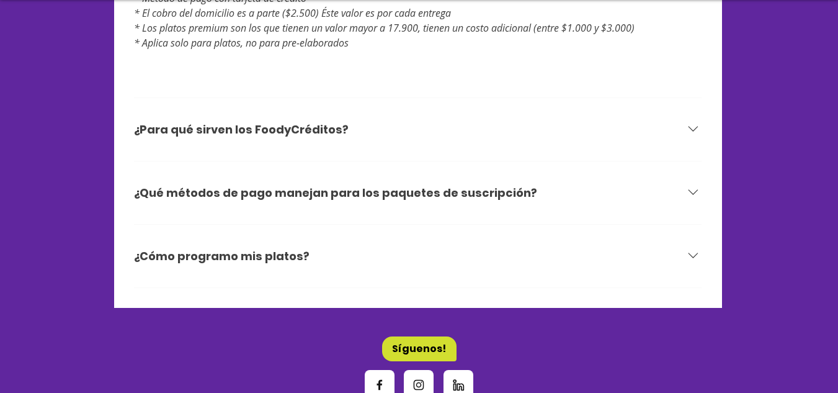
click at [694, 120] on icon at bounding box center [693, 128] width 17 height 17
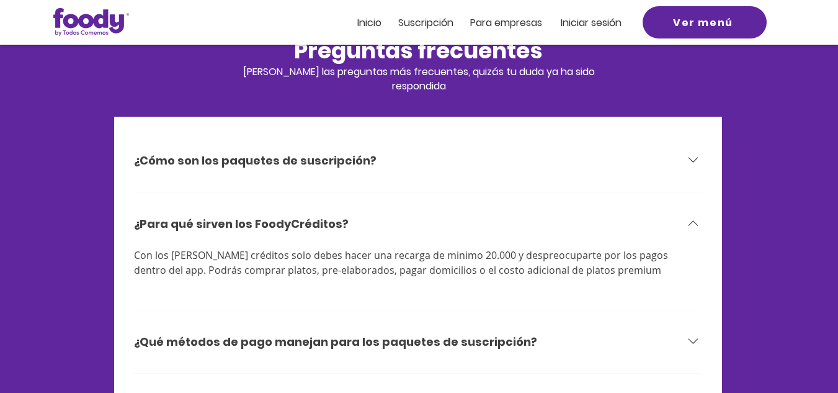
scroll to position [3706, 0]
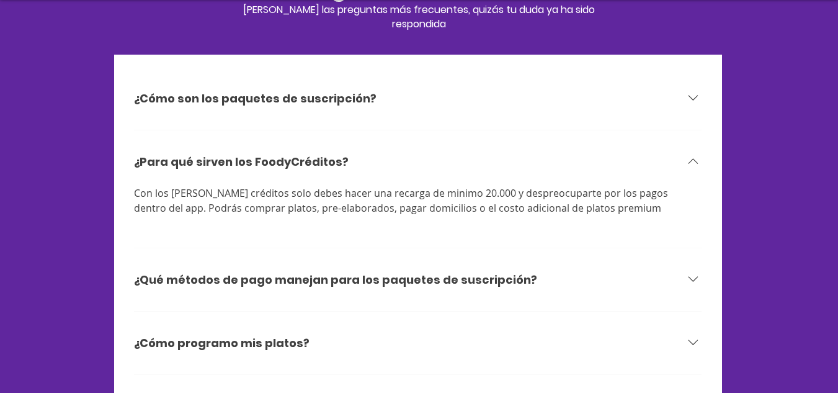
click at [696, 334] on icon at bounding box center [693, 342] width 17 height 17
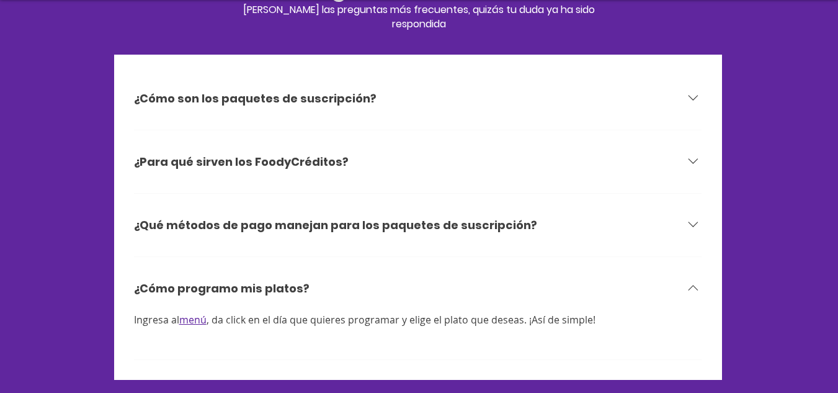
scroll to position [3770, 0]
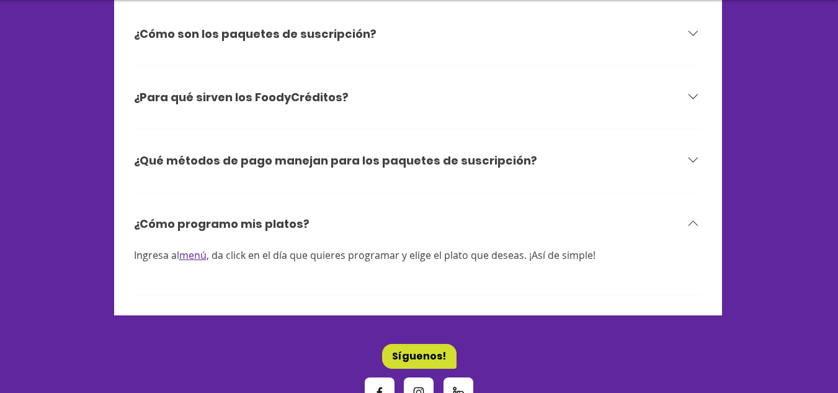
click at [696, 151] on icon at bounding box center [693, 159] width 17 height 17
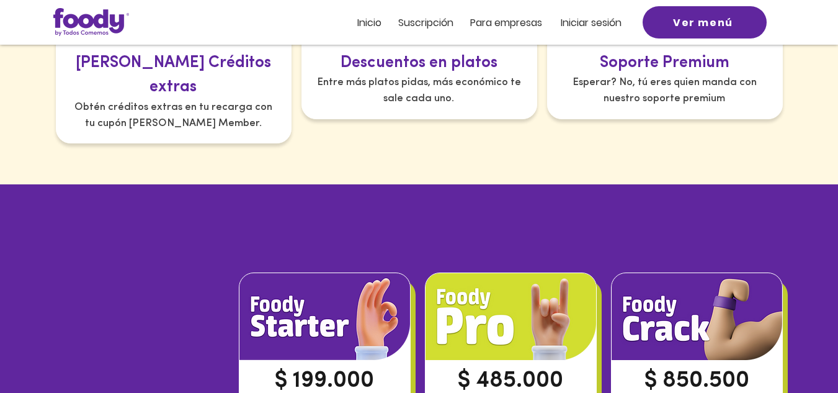
scroll to position [853, 0]
